Goal: Navigation & Orientation: Find specific page/section

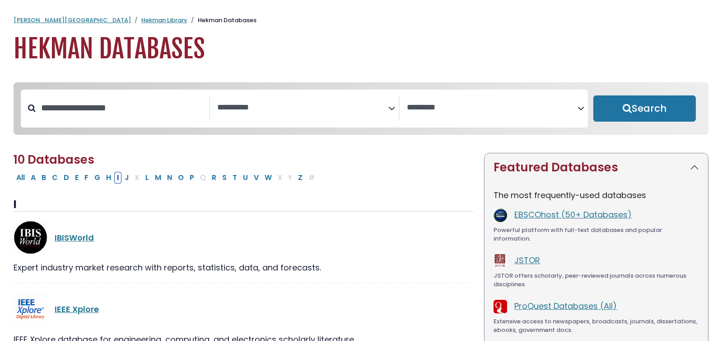
select select "Database Subject Filter"
select select "Database Vendors Filter"
